Goal: Find specific page/section: Find specific page/section

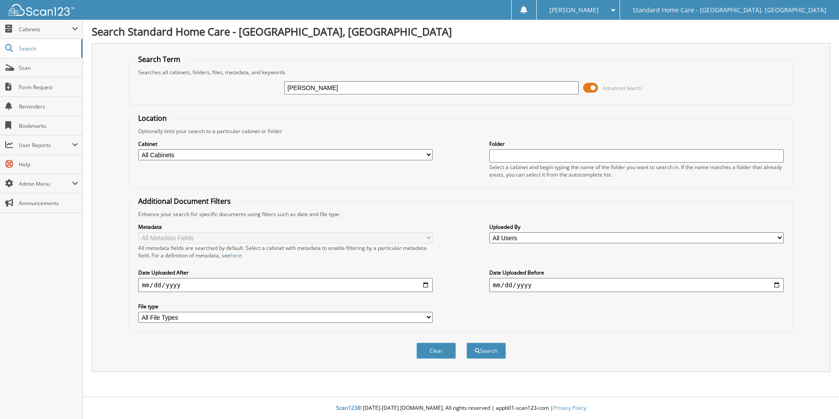
type input "chen"
click at [466, 342] on button "Search" at bounding box center [485, 350] width 39 height 16
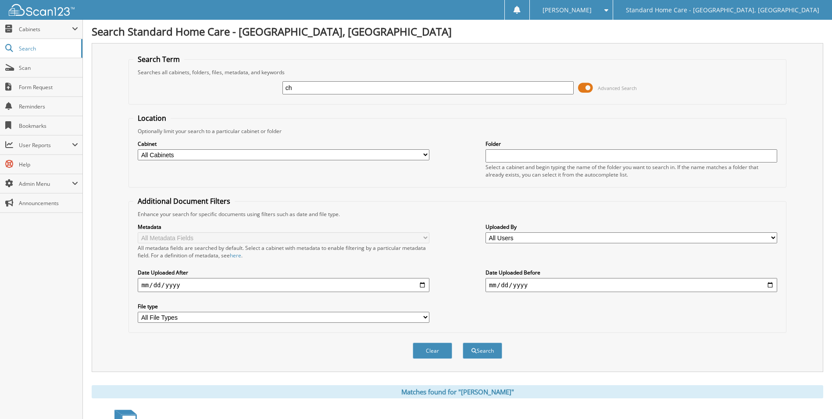
type input "c"
type input "shan"
click at [463, 342] on button "Search" at bounding box center [482, 350] width 39 height 16
click at [395, 87] on input "shan" at bounding box center [429, 87] width 292 height 13
drag, startPoint x: 395, startPoint y: 87, endPoint x: 402, endPoint y: 89, distance: 6.7
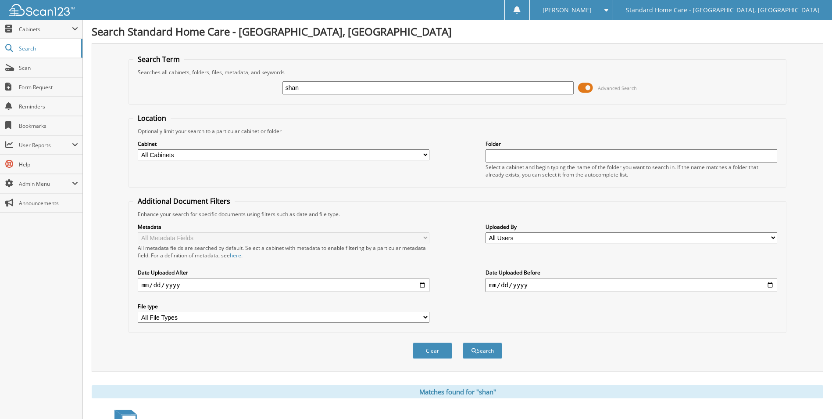
click at [397, 89] on input "shan" at bounding box center [429, 87] width 292 height 13
type input "c"
type input "wen"
click at [463, 342] on button "Search" at bounding box center [482, 350] width 39 height 16
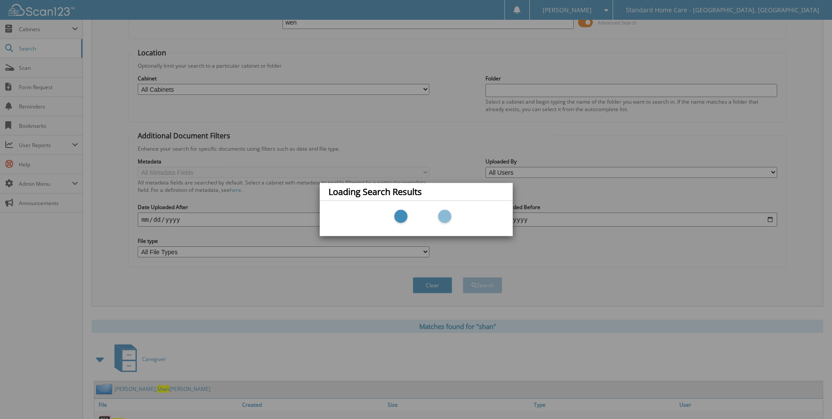
scroll to position [88, 0]
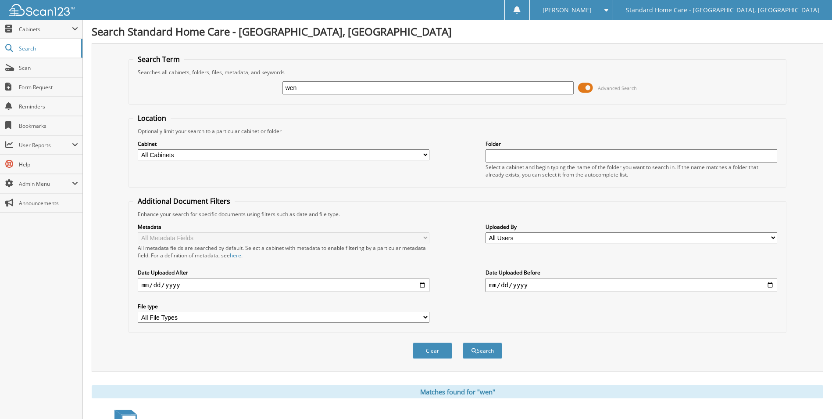
click at [333, 86] on input "wen" at bounding box center [429, 87] width 292 height 13
type input "a"
type input "kasco"
click at [463, 342] on button "Search" at bounding box center [482, 350] width 39 height 16
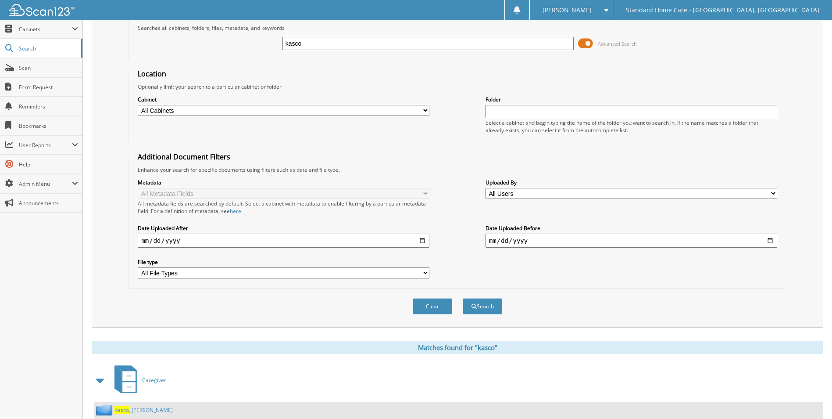
scroll to position [72, 0]
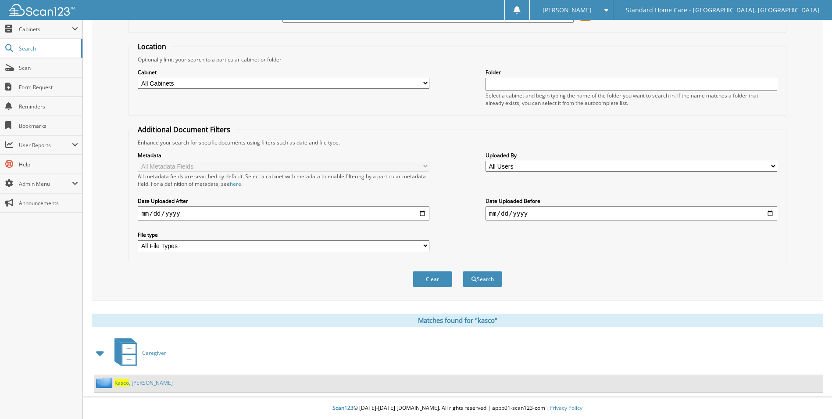
click at [137, 382] on link "[PERSON_NAME]" at bounding box center [144, 382] width 58 height 7
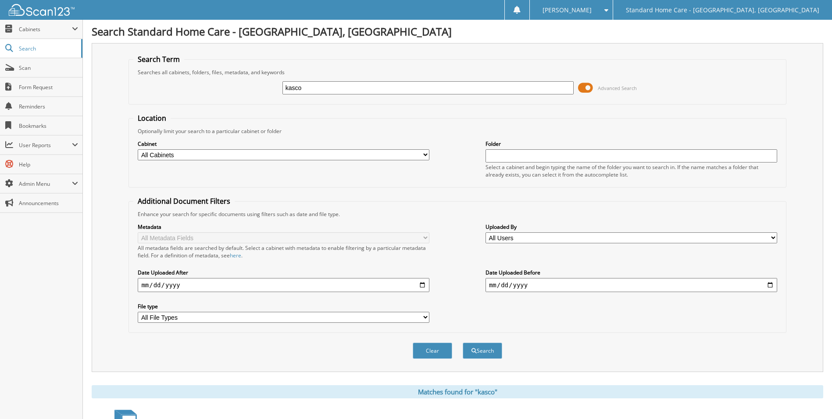
click at [315, 96] on div "kasco Advanced Search" at bounding box center [457, 88] width 648 height 24
click at [314, 83] on input "kasco" at bounding box center [429, 87] width 292 height 13
type input "w"
type input "[PERSON_NAME]"
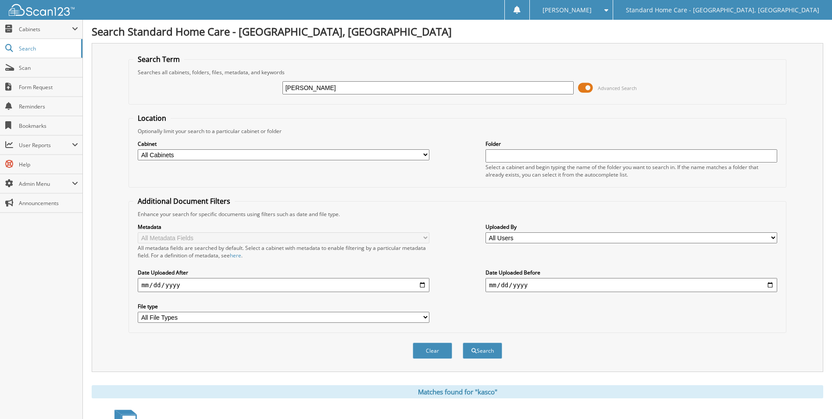
click at [463, 342] on button "Search" at bounding box center [482, 350] width 39 height 16
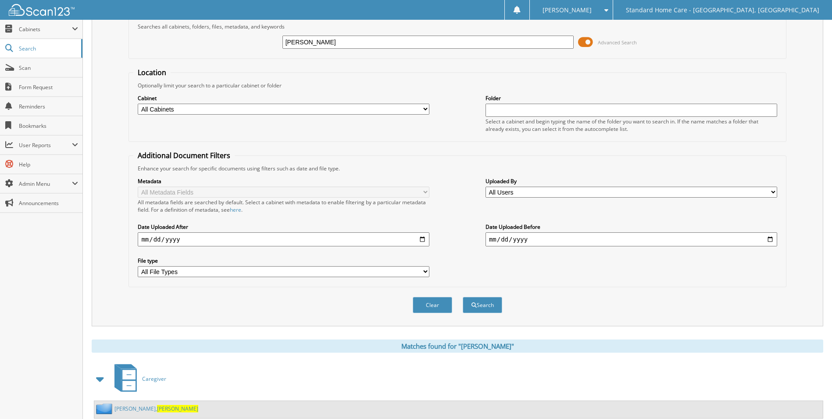
scroll to position [72, 0]
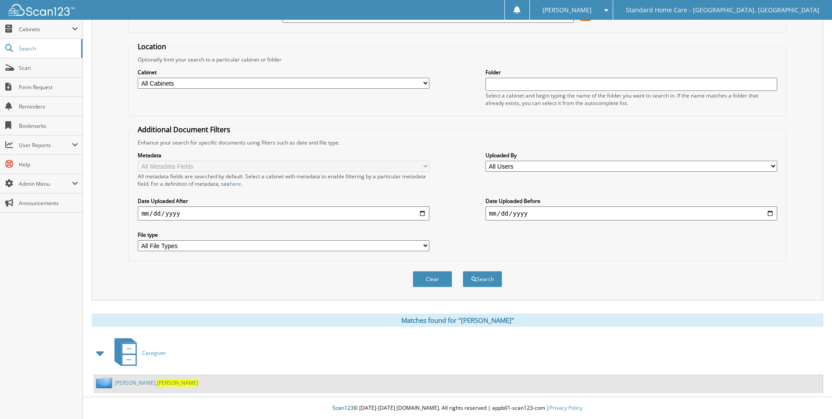
click at [157, 379] on span "[PERSON_NAME]" at bounding box center [177, 382] width 41 height 7
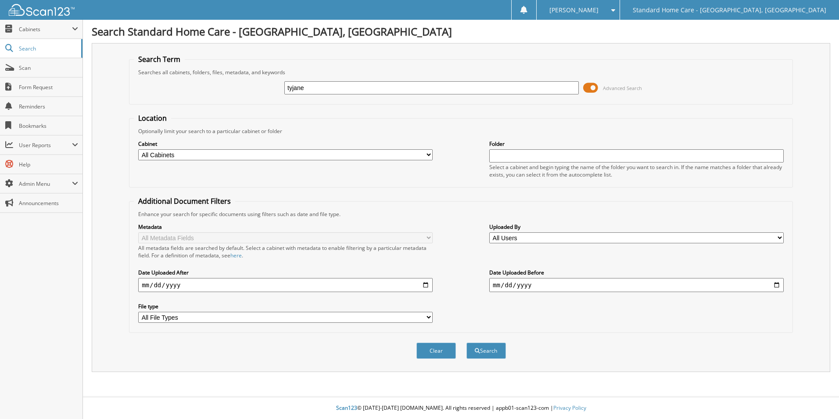
type input "tyjane"
click at [466, 342] on button "Search" at bounding box center [485, 350] width 39 height 16
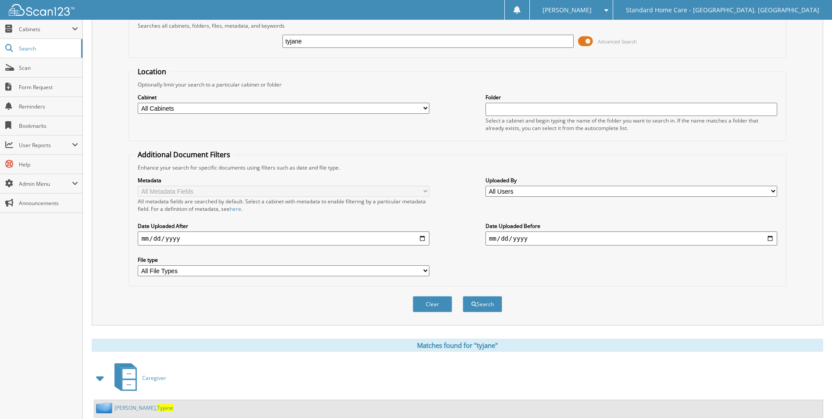
scroll to position [72, 0]
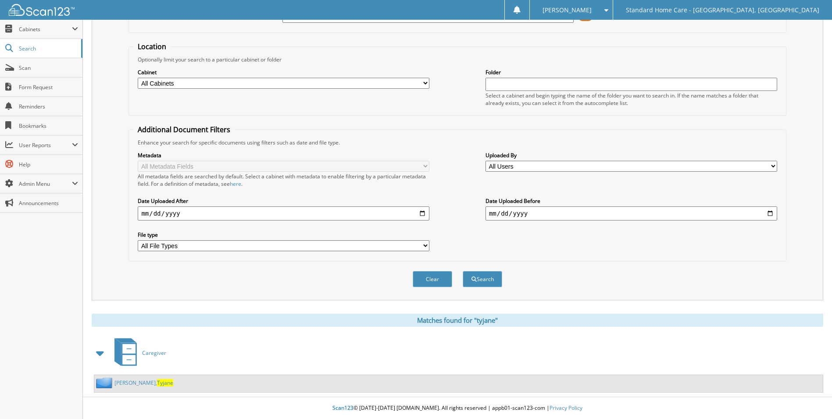
click at [157, 383] on span "Tyjane" at bounding box center [165, 382] width 16 height 7
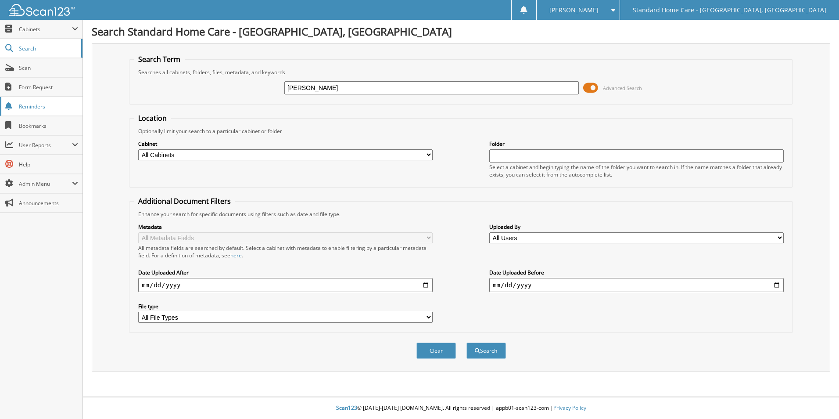
type input "[PERSON_NAME]"
click at [466, 342] on button "Search" at bounding box center [485, 350] width 39 height 16
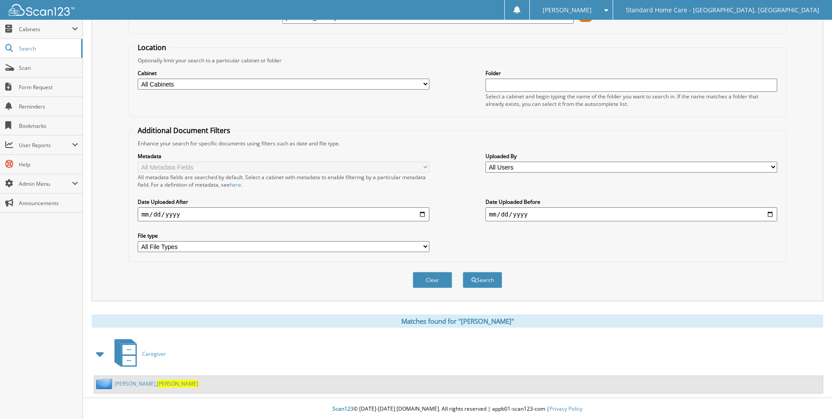
scroll to position [72, 0]
click at [157, 381] on span "[PERSON_NAME]" at bounding box center [177, 382] width 41 height 7
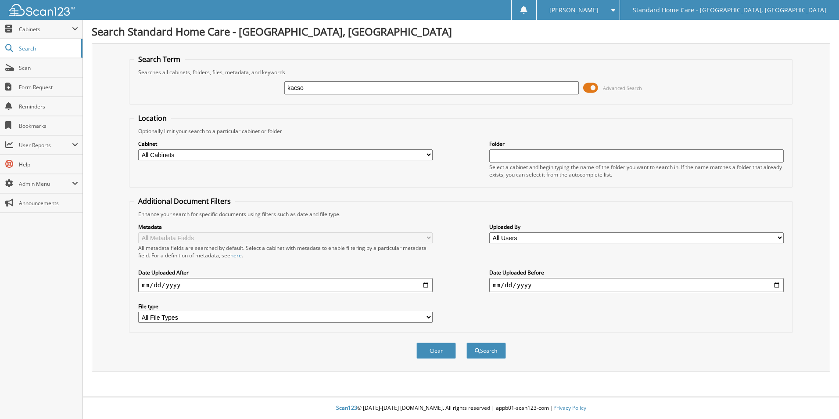
type input "kacso"
click at [466, 342] on button "Search" at bounding box center [485, 350] width 39 height 16
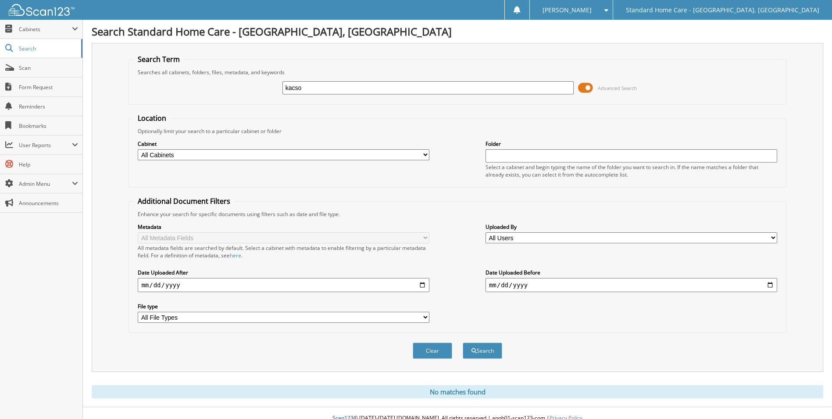
click at [345, 77] on div "kacso Advanced Search" at bounding box center [457, 88] width 648 height 24
click at [350, 85] on input "kacso" at bounding box center [429, 87] width 292 height 13
type input "kasco"
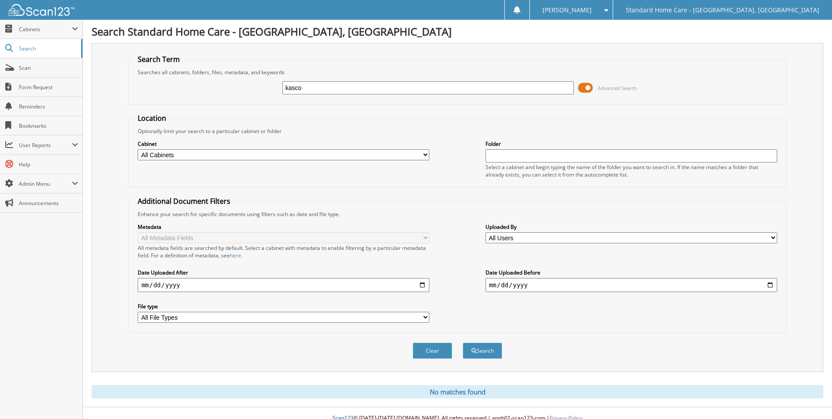
click at [463, 342] on button "Search" at bounding box center [482, 350] width 39 height 16
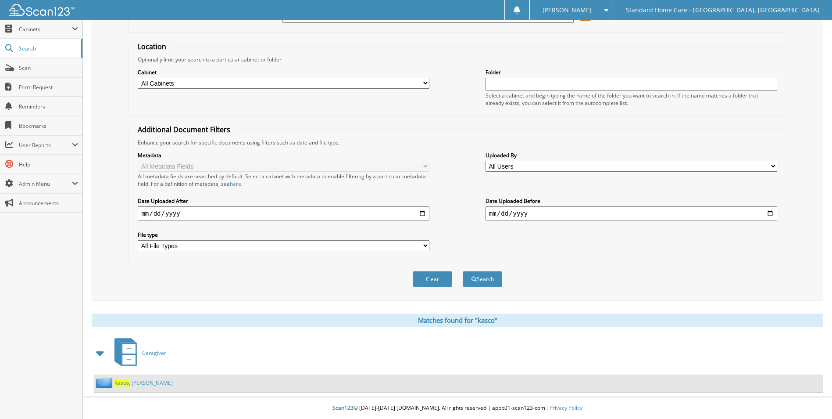
click at [126, 380] on span "Kasco" at bounding box center [122, 382] width 14 height 7
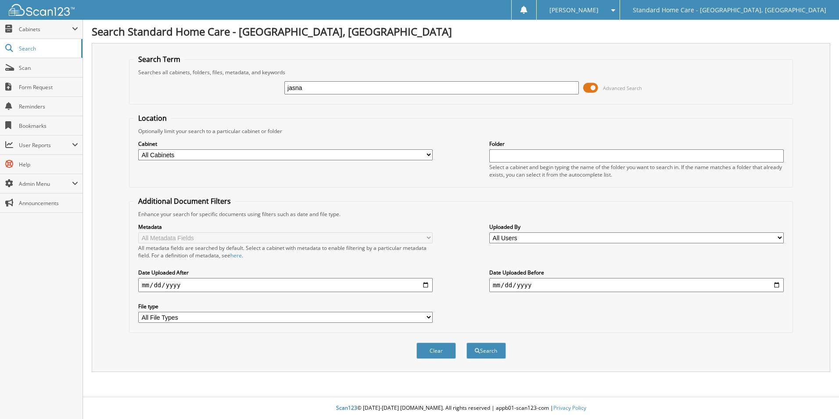
type input "jasna"
click at [466, 342] on button "Search" at bounding box center [485, 350] width 39 height 16
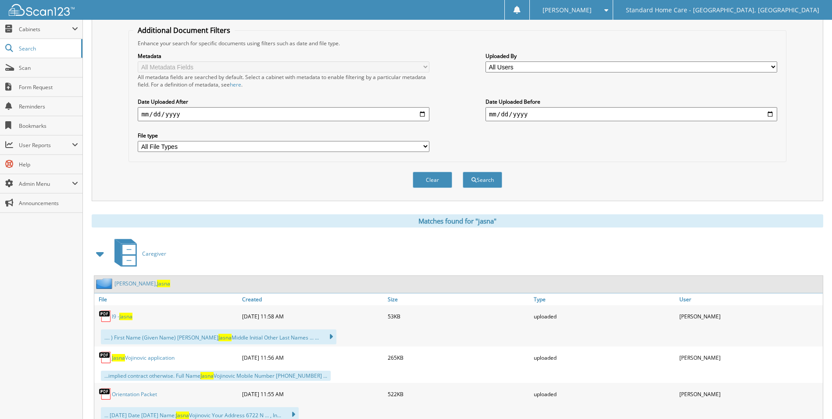
scroll to position [219, 0]
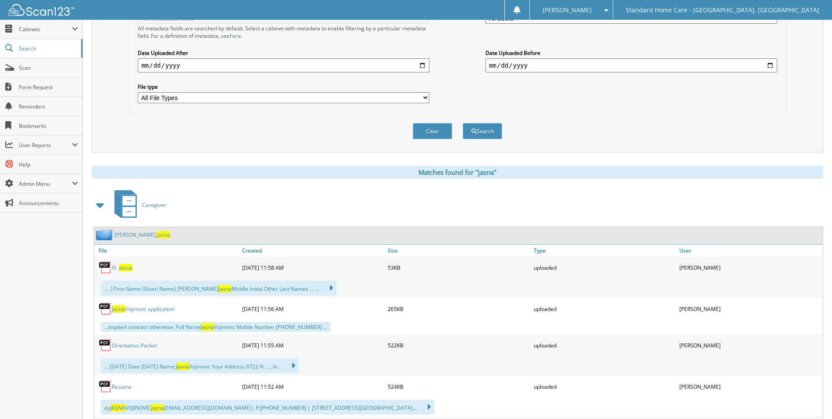
click at [131, 233] on link "[PERSON_NAME]" at bounding box center [143, 234] width 56 height 7
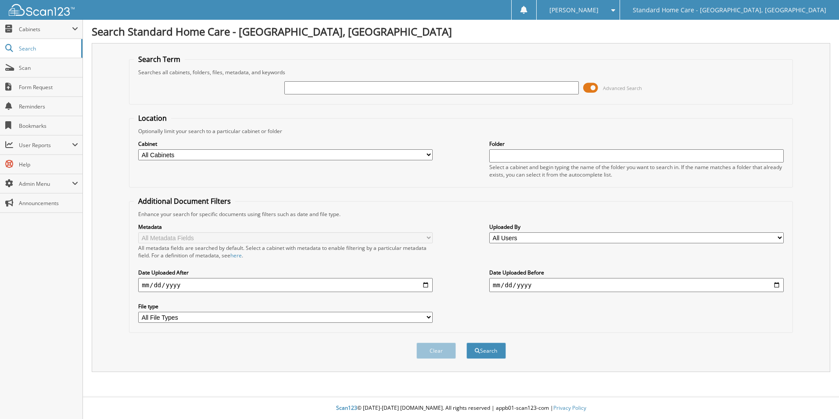
click at [427, 86] on input "text" at bounding box center [431, 87] width 294 height 13
type input "[PERSON_NAME]"
click at [466, 342] on button "Search" at bounding box center [485, 350] width 39 height 16
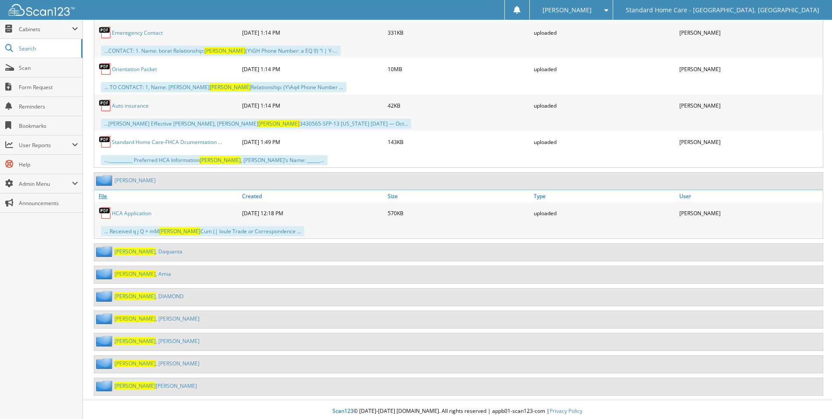
scroll to position [529, 0]
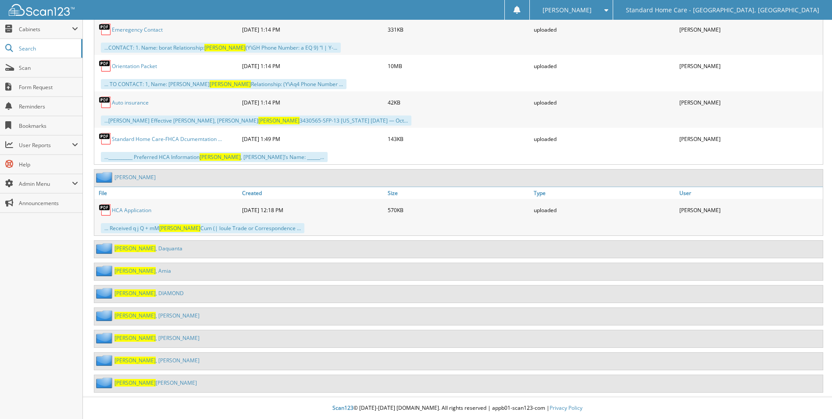
click at [139, 332] on div "[PERSON_NAME]" at bounding box center [146, 337] width 105 height 11
click at [139, 334] on link "[PERSON_NAME]" at bounding box center [157, 337] width 85 height 7
